Goal: Information Seeking & Learning: Learn about a topic

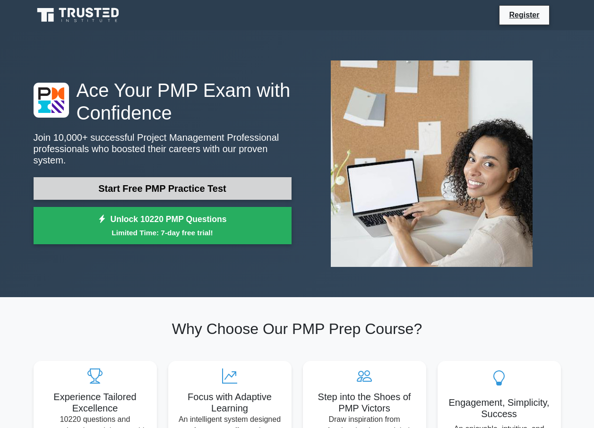
click at [218, 187] on link "Start Free PMP Practice Test" at bounding box center [163, 188] width 258 height 23
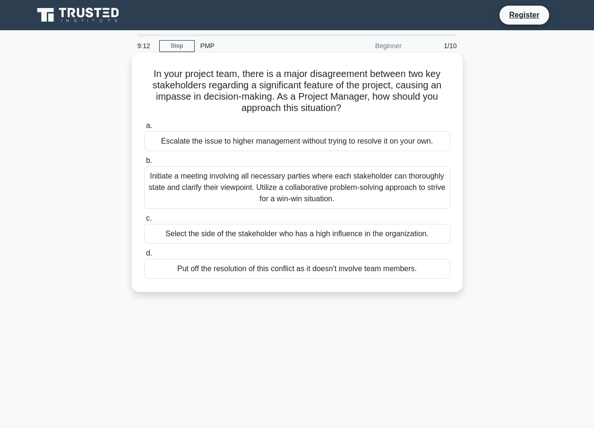
click at [147, 165] on span "b." at bounding box center [149, 160] width 6 height 8
click at [144, 164] on input "b. Initiate a meeting involving all necessary parties where each stakeholder ca…" at bounding box center [144, 161] width 0 height 6
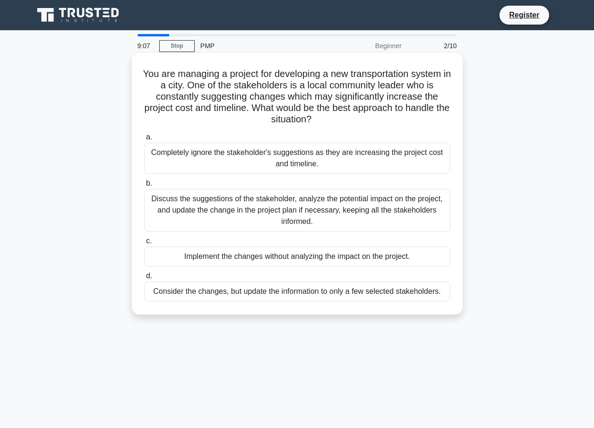
click at [148, 187] on span "b." at bounding box center [149, 183] width 6 height 8
click at [144, 187] on input "b. Discuss the suggestions of the stakeholder, analyze the potential impact on …" at bounding box center [144, 184] width 0 height 6
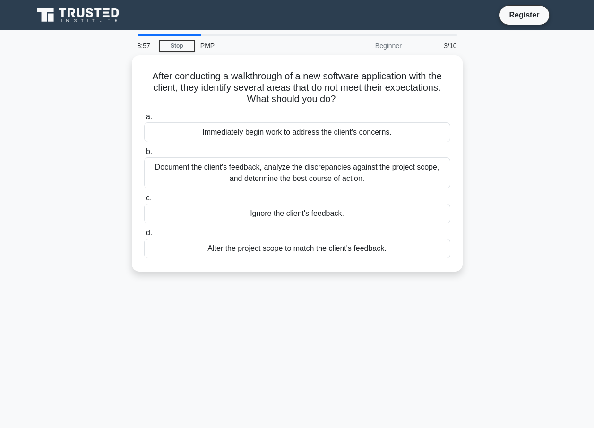
click at [182, 35] on div at bounding box center [170, 35] width 64 height 2
click at [166, 37] on div "8:51 Stop PMP Beginner 3/10" at bounding box center [297, 45] width 331 height 19
click at [175, 37] on div "8:50 Stop PMP Beginner 3/10" at bounding box center [297, 45] width 331 height 19
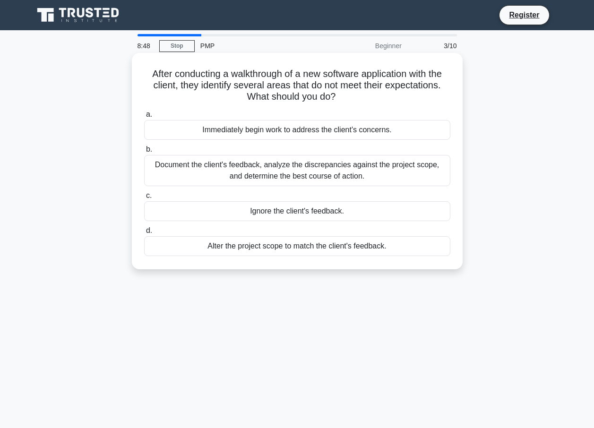
click at [136, 70] on div "After conducting a walkthrough of a new software application with the client, t…" at bounding box center [297, 161] width 323 height 209
click at [149, 149] on span "b." at bounding box center [149, 149] width 6 height 8
click at [144, 149] on input "b. Document the client's feedback, analyze the discrepancies against the projec…" at bounding box center [144, 150] width 0 height 6
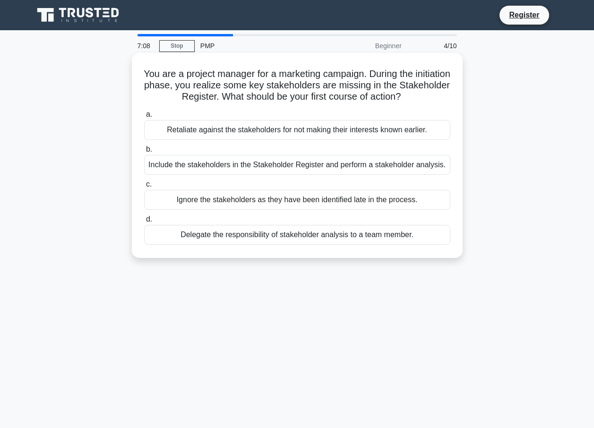
click at [148, 222] on span "d." at bounding box center [149, 219] width 6 height 8
click at [144, 222] on input "d. Delegate the responsibility of stakeholder analysis to a team member." at bounding box center [144, 220] width 0 height 6
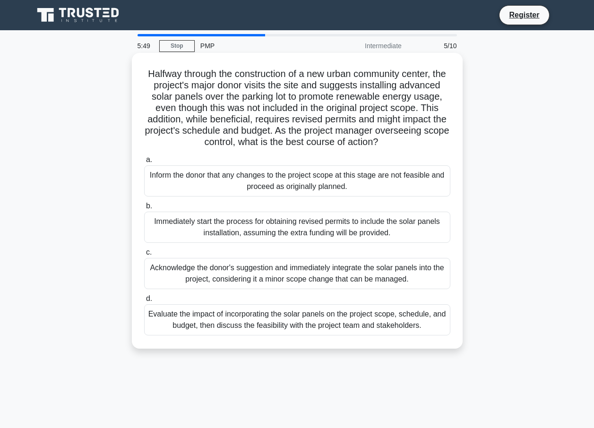
click at [148, 303] on span "d." at bounding box center [149, 299] width 6 height 8
click at [144, 302] on input "d. Evaluate the impact of incorporating the solar panels on the project scope, …" at bounding box center [144, 299] width 0 height 6
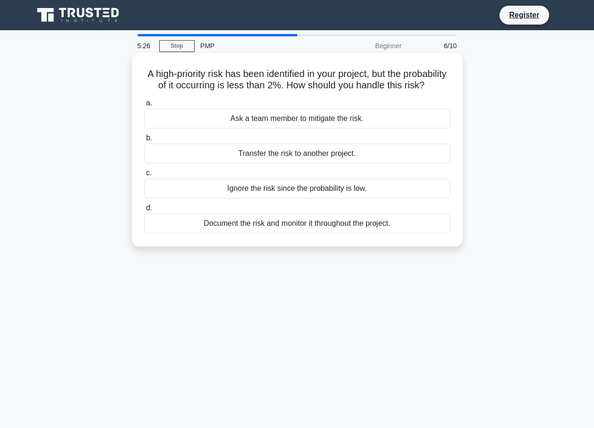
click at [146, 107] on span "a." at bounding box center [149, 103] width 6 height 8
click at [144, 106] on input "a. Ask a team member to mitigate the risk." at bounding box center [144, 103] width 0 height 6
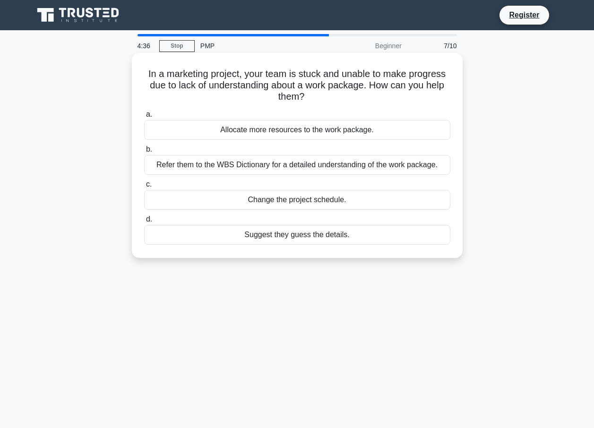
click at [145, 150] on label "b. Refer them to the WBS Dictionary for a detailed understanding of the work pa…" at bounding box center [297, 159] width 306 height 31
click at [144, 150] on input "b. Refer them to the WBS Dictionary for a detailed understanding of the work pa…" at bounding box center [144, 150] width 0 height 6
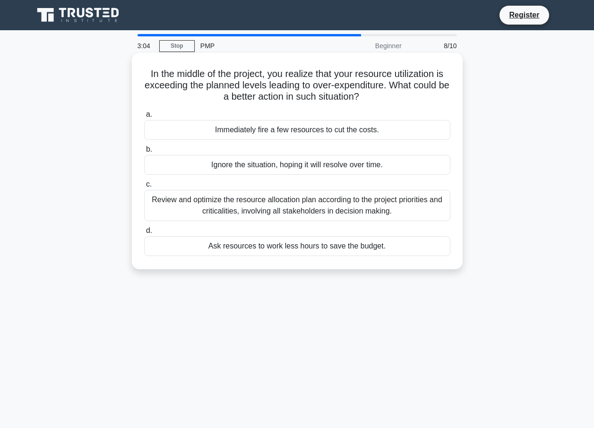
click at [151, 188] on span "c." at bounding box center [149, 184] width 6 height 8
click at [144, 188] on input "c. Review and optimize the resource allocation plan according to the project pr…" at bounding box center [144, 185] width 0 height 6
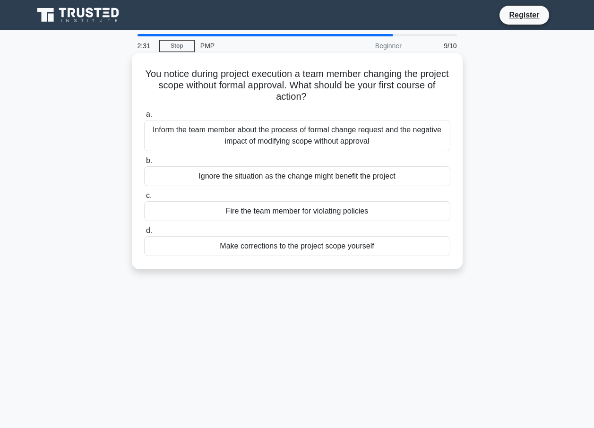
click at [148, 112] on span "a." at bounding box center [149, 114] width 6 height 8
click at [144, 112] on input "a. Inform the team member about the process of formal change request and the ne…" at bounding box center [144, 115] width 0 height 6
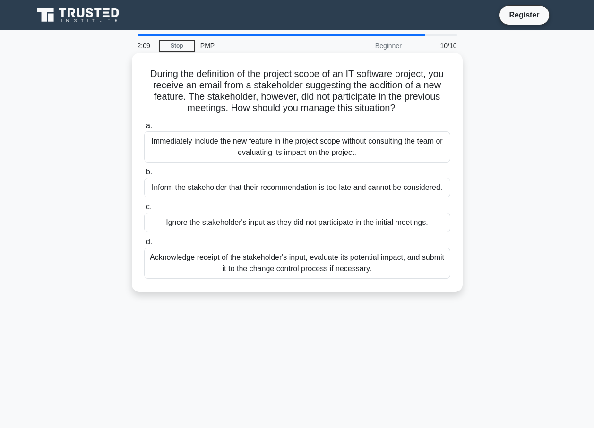
click at [150, 243] on span "d." at bounding box center [149, 242] width 6 height 8
click at [144, 243] on input "d. Acknowledge receipt of the stakeholder's input, evaluate its potential impac…" at bounding box center [144, 242] width 0 height 6
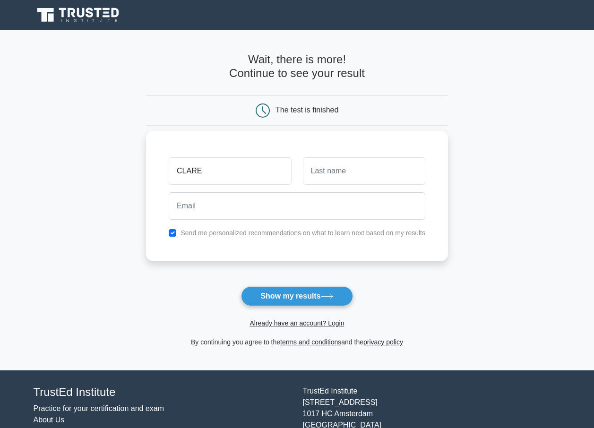
type input "CLARE"
click at [310, 174] on input "text" at bounding box center [364, 170] width 122 height 27
type input "MACHUKI"
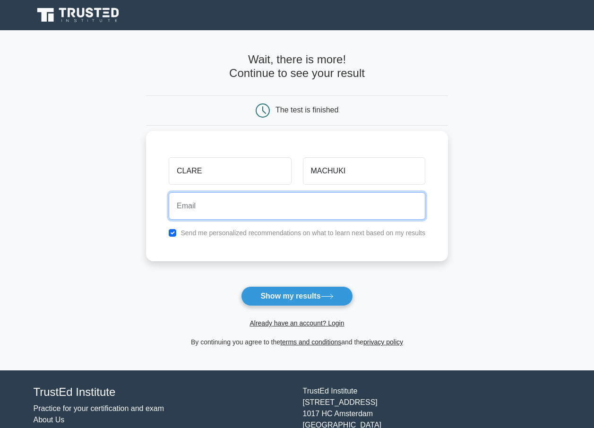
click at [229, 202] on input "email" at bounding box center [297, 205] width 257 height 27
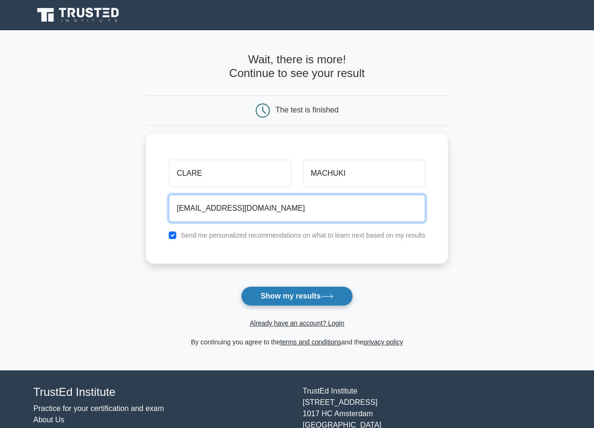
type input "nyanchamaclare@gmail.com"
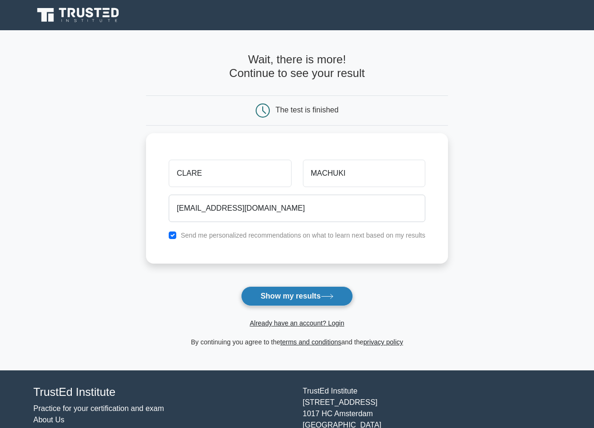
click at [283, 299] on button "Show my results" at bounding box center [297, 296] width 112 height 20
click at [298, 306] on form "Wait, there is more! Continue to see your result The test is finished CLARE" at bounding box center [297, 200] width 302 height 295
click at [298, 299] on form "Wait, there is more! Continue to see your result The test is finished CLARE" at bounding box center [297, 200] width 302 height 295
click at [303, 300] on form "Wait, there is more! Continue to see your result The test is finished CLARE" at bounding box center [297, 200] width 302 height 295
click at [295, 293] on form "Wait, there is more! Continue to see your result The test is finished CLARE" at bounding box center [297, 200] width 302 height 295
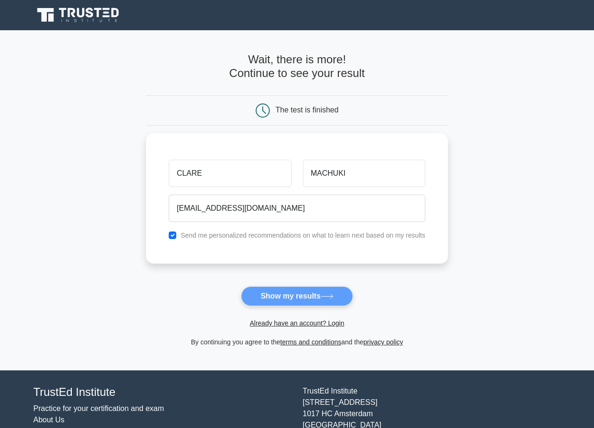
click at [295, 296] on form "Wait, there is more! Continue to see your result The test is finished CLARE" at bounding box center [297, 200] width 302 height 295
click at [338, 298] on form "Wait, there is more! Continue to see your result The test is finished CLARE" at bounding box center [297, 200] width 302 height 295
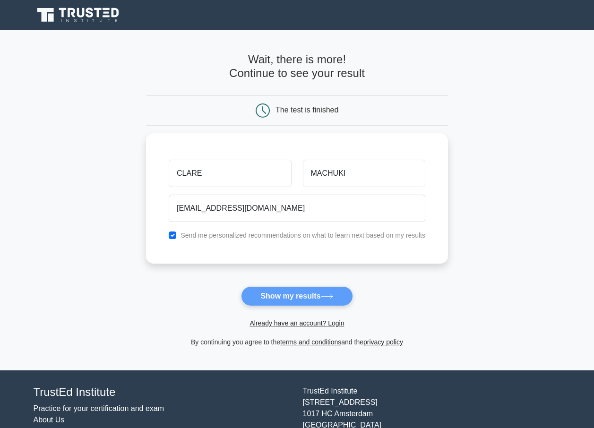
click at [333, 298] on form "Wait, there is more! Continue to see your result The test is finished CLARE" at bounding box center [297, 200] width 302 height 295
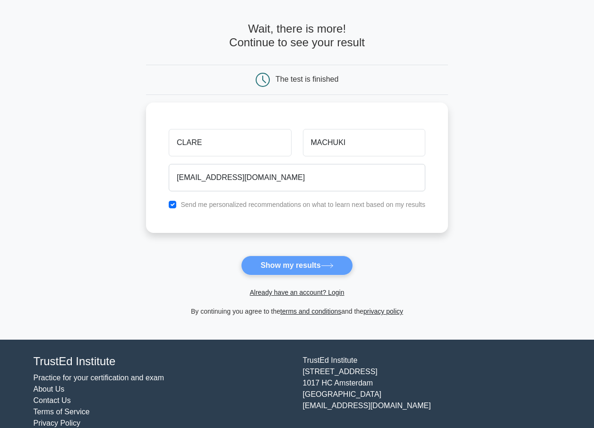
scroll to position [47, 0]
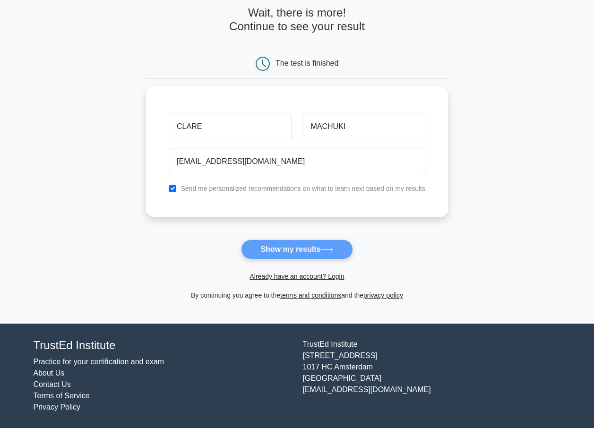
click at [290, 251] on form "Wait, there is more! Continue to see your result The test is finished CLARE" at bounding box center [297, 153] width 302 height 295
click at [289, 251] on form "Wait, there is more! Continue to see your result The test is finished CLARE" at bounding box center [297, 153] width 302 height 295
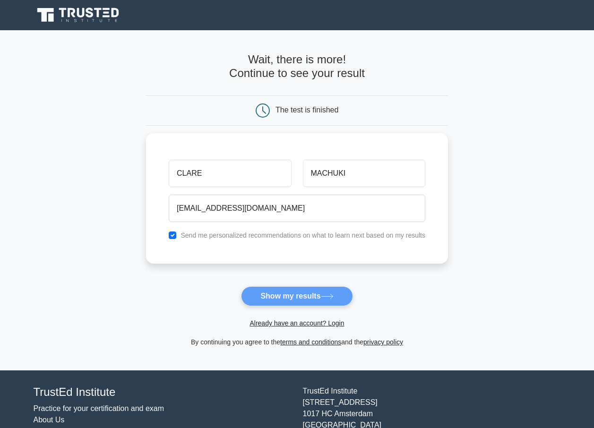
click at [313, 298] on form "Wait, there is more! Continue to see your result The test is finished CLARE" at bounding box center [297, 200] width 302 height 295
drag, startPoint x: 313, startPoint y: 298, endPoint x: 339, endPoint y: 295, distance: 26.6
click at [339, 295] on form "Wait, there is more! Continue to see your result The test is finished CLARE" at bounding box center [297, 200] width 302 height 295
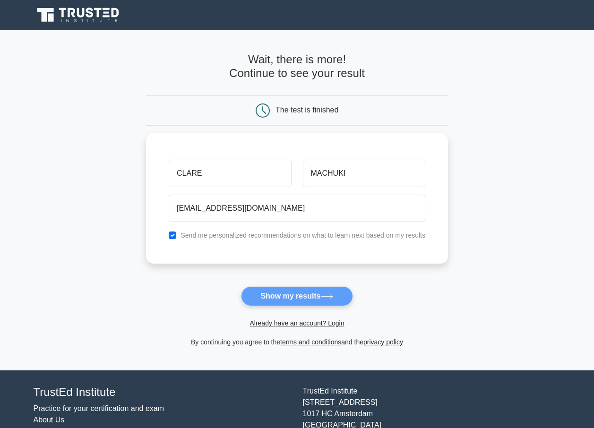
click at [334, 296] on form "Wait, there is more! Continue to see your result The test is finished CLARE" at bounding box center [297, 200] width 302 height 295
click at [334, 298] on form "Wait, there is more! Continue to see your result The test is finished CLARE" at bounding box center [297, 200] width 302 height 295
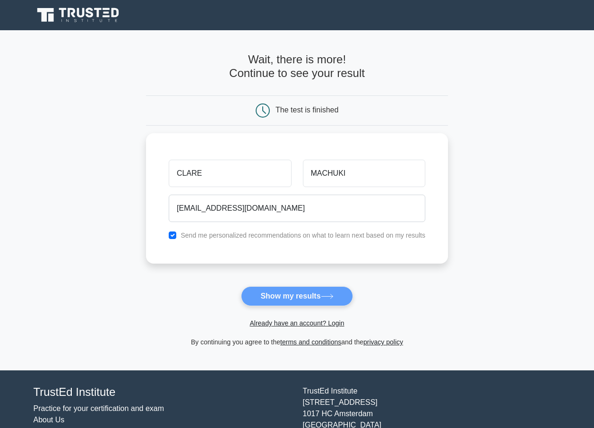
click at [334, 298] on form "Wait, there is more! Continue to see your result The test is finished CLARE" at bounding box center [297, 200] width 302 height 295
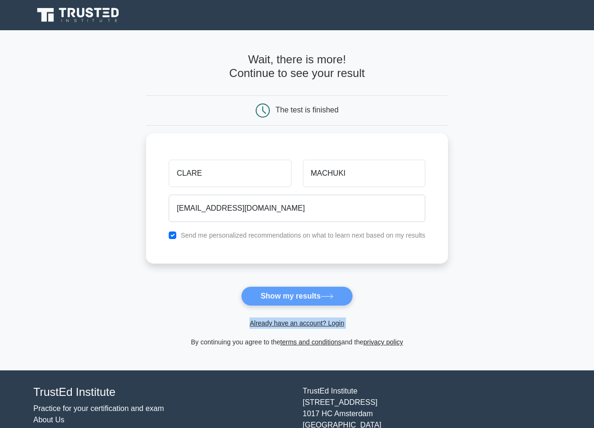
click at [334, 298] on form "Wait, there is more! Continue to see your result The test is finished CLARE" at bounding box center [297, 200] width 302 height 295
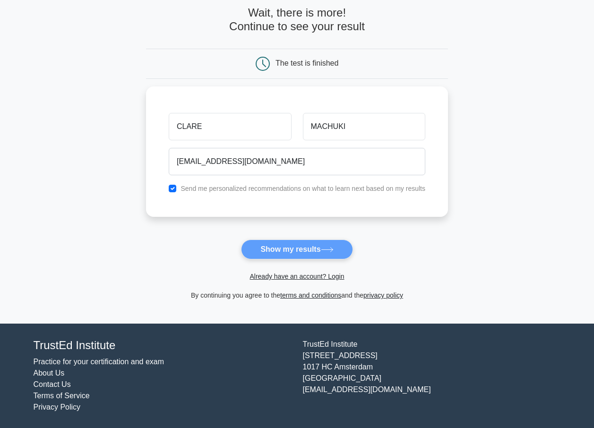
click at [334, 250] on form "Wait, there is more! Continue to see your result The test is finished CLARE" at bounding box center [297, 153] width 302 height 295
click at [337, 250] on form "Wait, there is more! Continue to see your result The test is finished CLARE" at bounding box center [297, 153] width 302 height 295
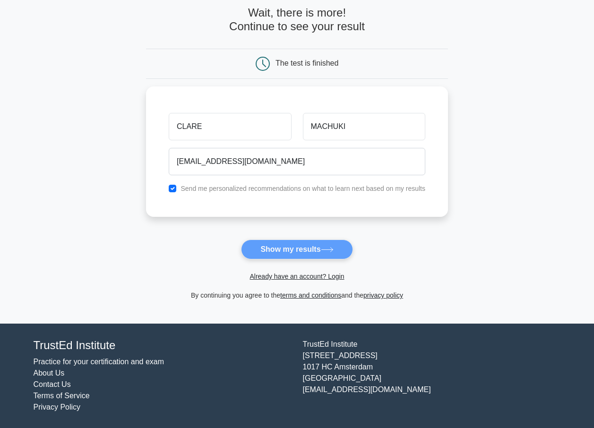
click at [336, 250] on form "Wait, there is more! Continue to see your result The test is finished CLARE" at bounding box center [297, 153] width 302 height 295
click at [283, 252] on form "Wait, there is more! Continue to see your result The test is finished CLARE" at bounding box center [297, 153] width 302 height 295
click at [321, 279] on link "Already have an account? Login" at bounding box center [297, 277] width 95 height 8
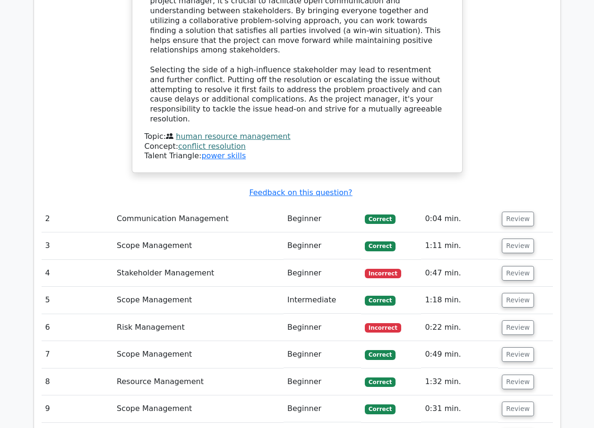
scroll to position [1091, 0]
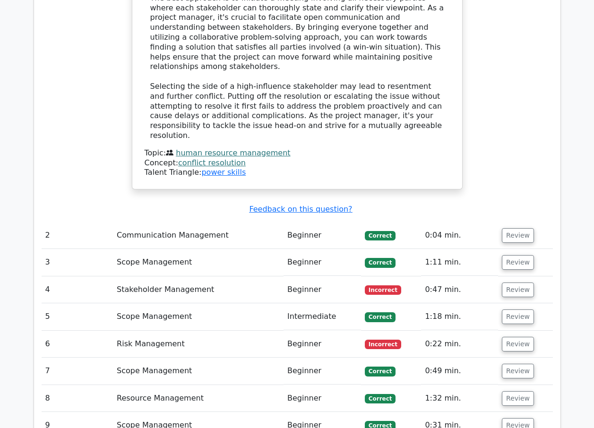
click at [383, 286] on span "Incorrect" at bounding box center [383, 290] width 36 height 9
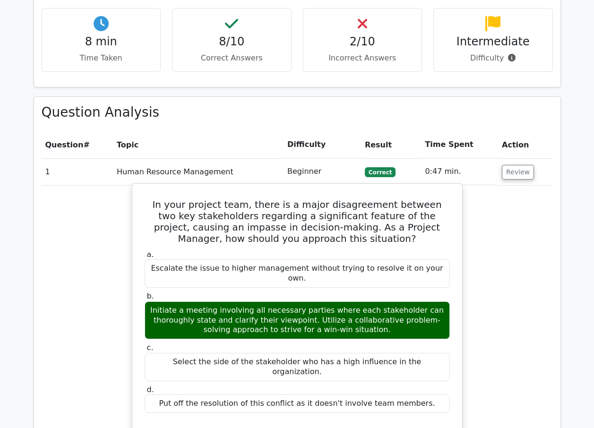
scroll to position [618, 0]
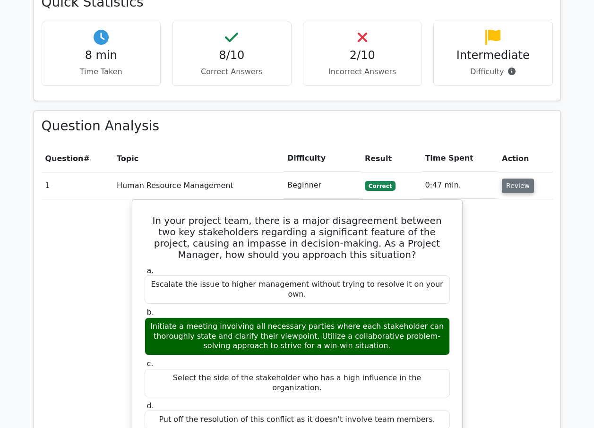
click at [510, 179] on button "Review" at bounding box center [518, 186] width 32 height 15
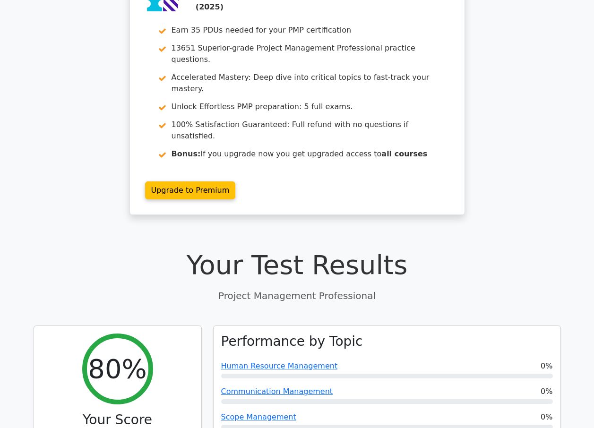
scroll to position [47, 0]
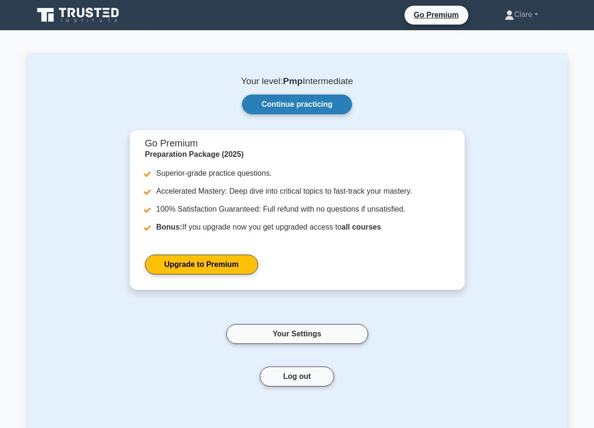
click at [281, 107] on link "Continue practicing" at bounding box center [297, 105] width 110 height 20
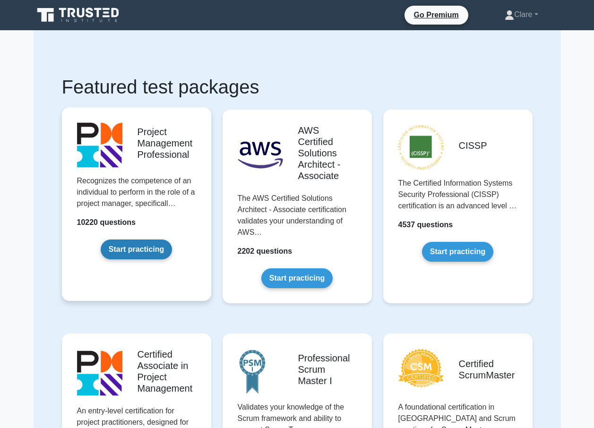
click at [142, 244] on link "Start practicing" at bounding box center [136, 250] width 71 height 20
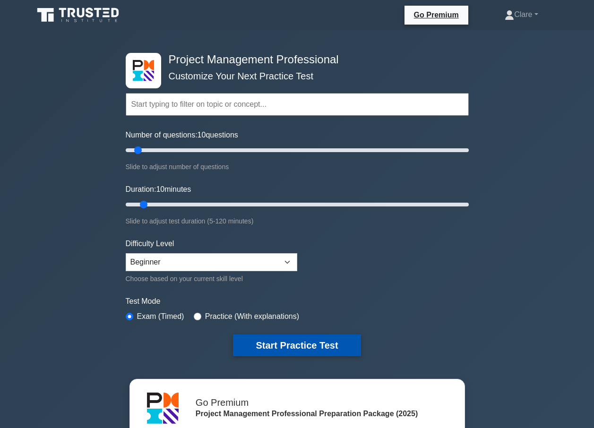
click at [314, 347] on button "Start Practice Test" at bounding box center [297, 346] width 128 height 22
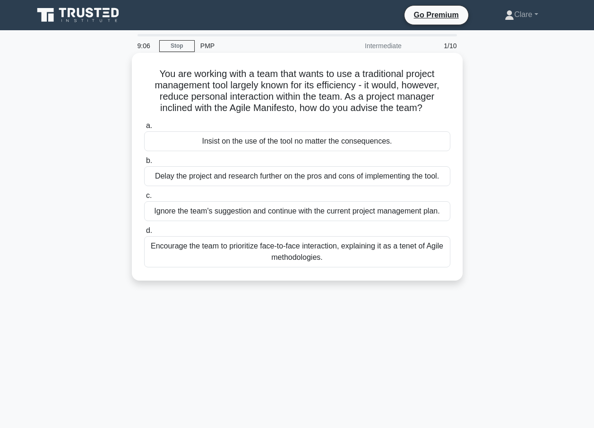
click at [147, 230] on span "d." at bounding box center [149, 230] width 6 height 8
click at [144, 230] on input "d. Encourage the team to prioritize face-to-face interaction, explaining it as …" at bounding box center [144, 231] width 0 height 6
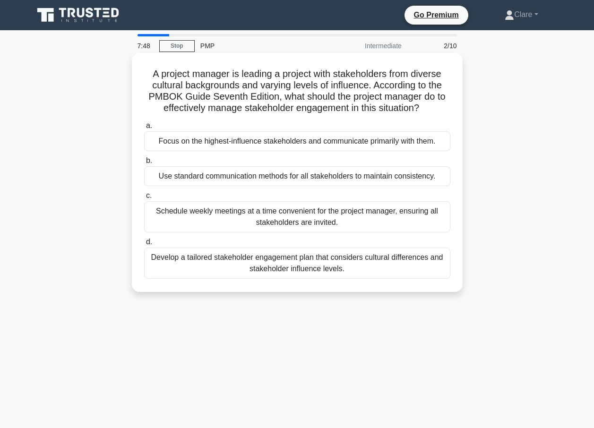
click at [148, 246] on span "d." at bounding box center [149, 242] width 6 height 8
click at [144, 245] on input "d. Develop a tailored stakeholder engagement plan that considers cultural diffe…" at bounding box center [144, 242] width 0 height 6
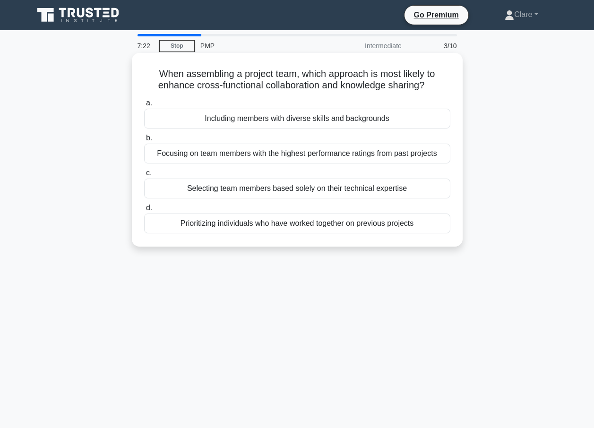
click at [148, 105] on span "a." at bounding box center [149, 103] width 6 height 8
click at [144, 105] on input "a. Including members with diverse skills and backgrounds" at bounding box center [144, 103] width 0 height 6
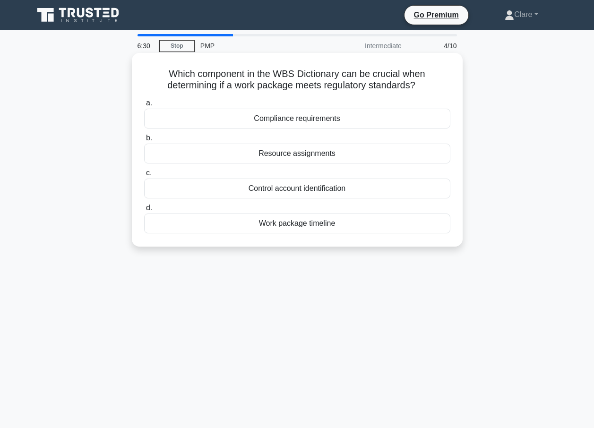
click at [147, 107] on span "a." at bounding box center [149, 103] width 6 height 8
click at [144, 106] on input "a. Compliance requirements" at bounding box center [144, 103] width 0 height 6
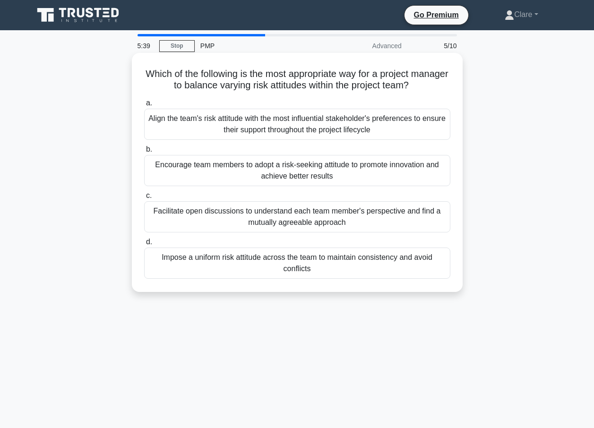
click at [148, 204] on div "Facilitate open discussions to understand each team member's perspective and fi…" at bounding box center [297, 216] width 306 height 31
click at [144, 199] on input "c. Facilitate open discussions to understand each team member's perspective and…" at bounding box center [144, 196] width 0 height 6
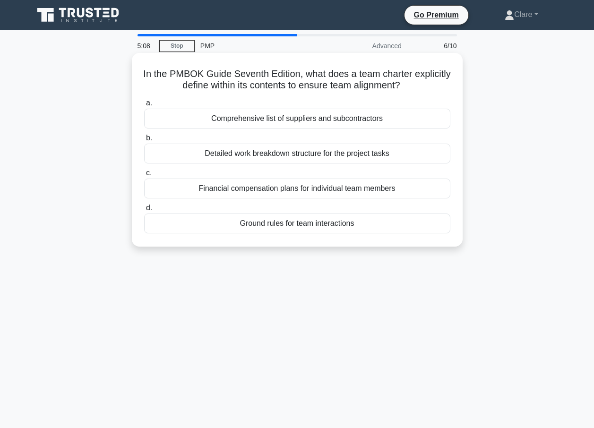
click at [144, 141] on label "b. Detailed work breakdown structure for the project tasks" at bounding box center [297, 147] width 306 height 31
click at [144, 141] on input "b. Detailed work breakdown structure for the project tasks" at bounding box center [144, 138] width 0 height 6
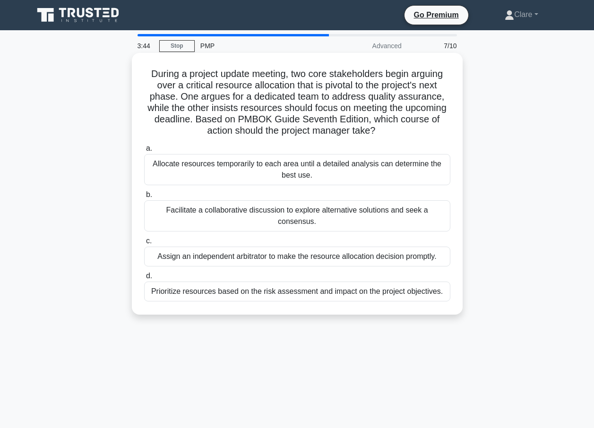
click at [148, 199] on span "b." at bounding box center [149, 195] width 6 height 8
click at [144, 198] on input "b. Facilitate a collaborative discussion to explore alternative solutions and s…" at bounding box center [144, 195] width 0 height 6
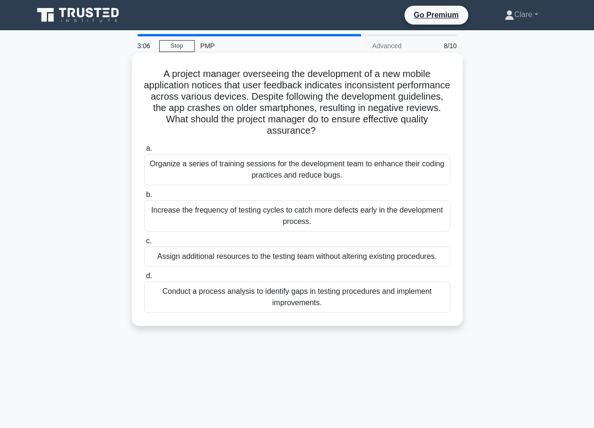
click at [150, 280] on span "d." at bounding box center [149, 276] width 6 height 8
click at [144, 279] on input "d. Conduct a process analysis to identify gaps in testing procedures and implem…" at bounding box center [144, 276] width 0 height 6
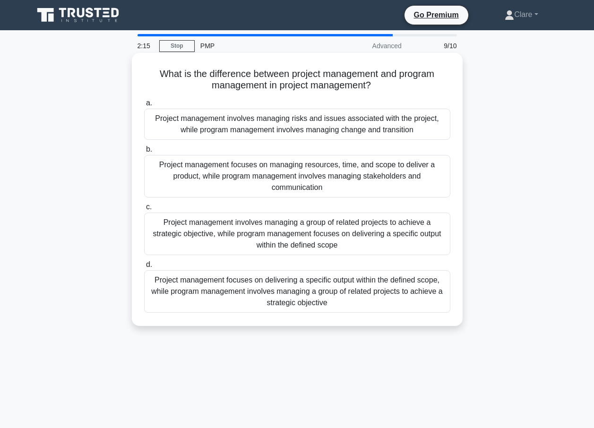
click at [149, 207] on span "c." at bounding box center [149, 207] width 6 height 8
click at [144, 207] on input "c. Project management involves managing a group of related projects to achieve …" at bounding box center [144, 207] width 0 height 6
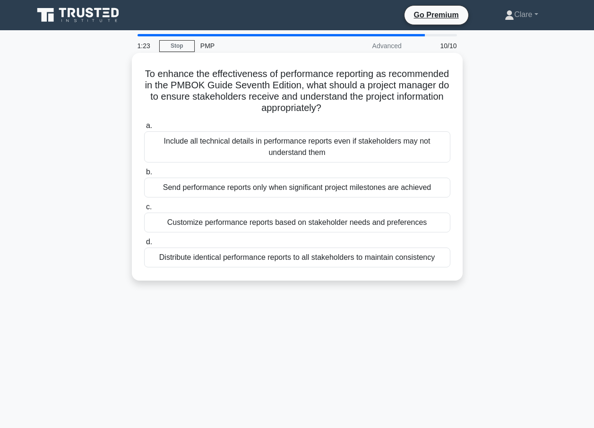
click at [148, 126] on span "a." at bounding box center [149, 125] width 6 height 8
click at [144, 126] on input "a. Include all technical details in performance reports even if stakeholders ma…" at bounding box center [144, 126] width 0 height 6
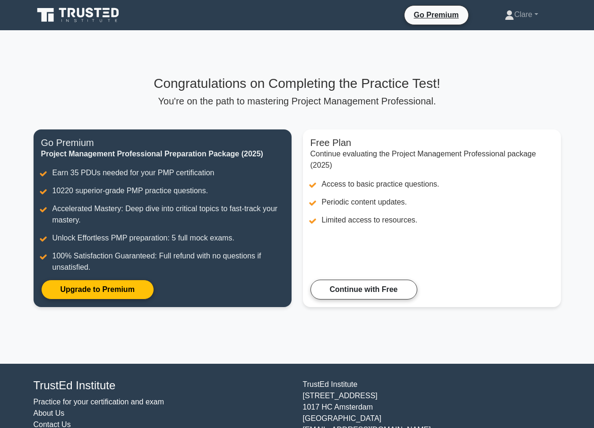
click at [319, 89] on h3 "Congratulations on Completing the Practice Test!" at bounding box center [298, 84] width 528 height 16
click at [517, 13] on link "Clare" at bounding box center [521, 14] width 78 height 19
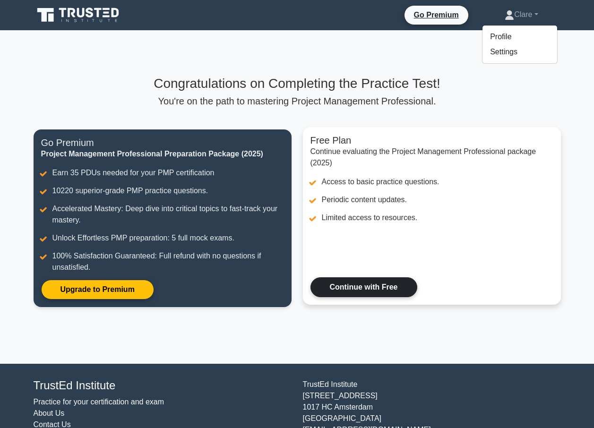
click at [417, 277] on link "Continue with Free" at bounding box center [364, 287] width 107 height 20
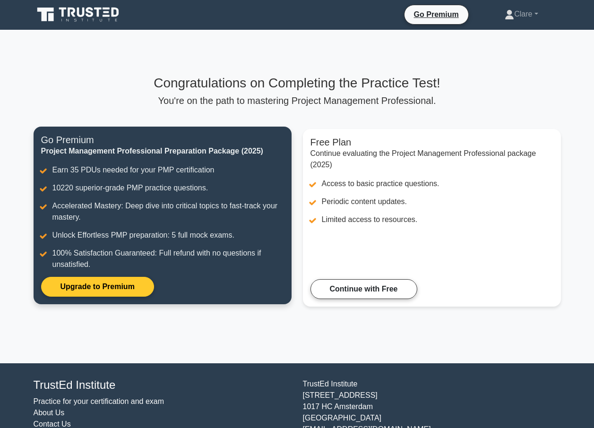
scroll to position [28, 0]
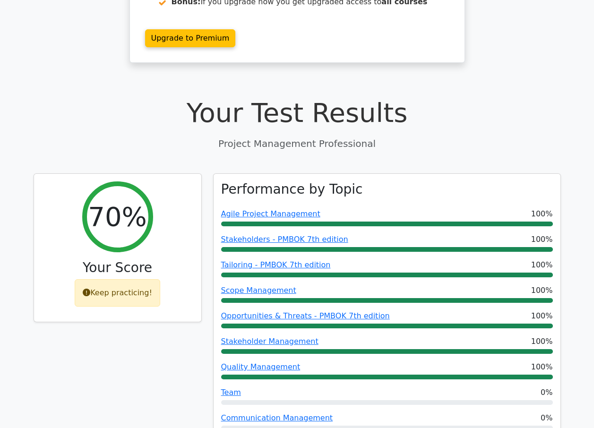
scroll to position [236, 0]
